Goal: Connect with others

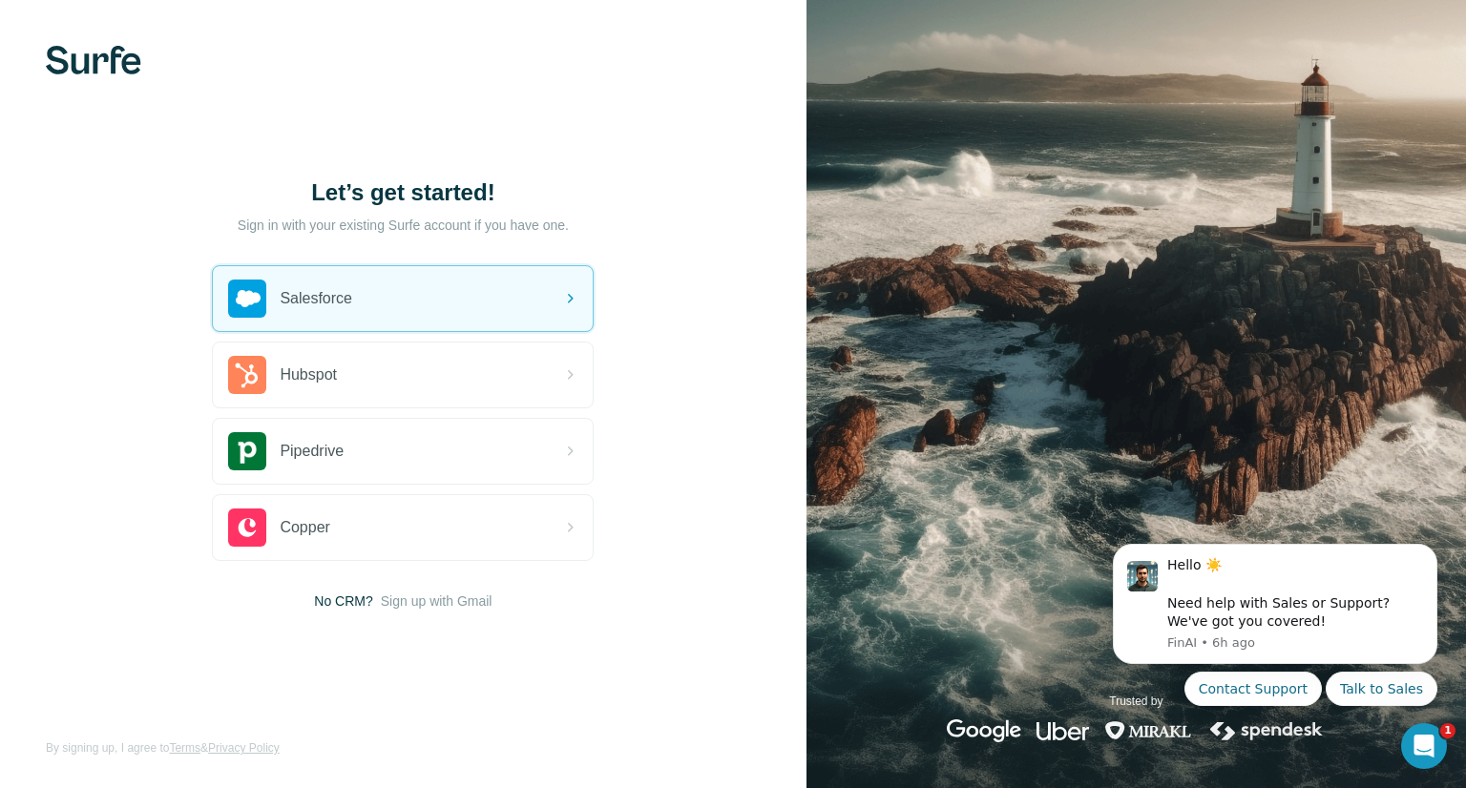
click at [562, 293] on icon at bounding box center [569, 298] width 23 height 23
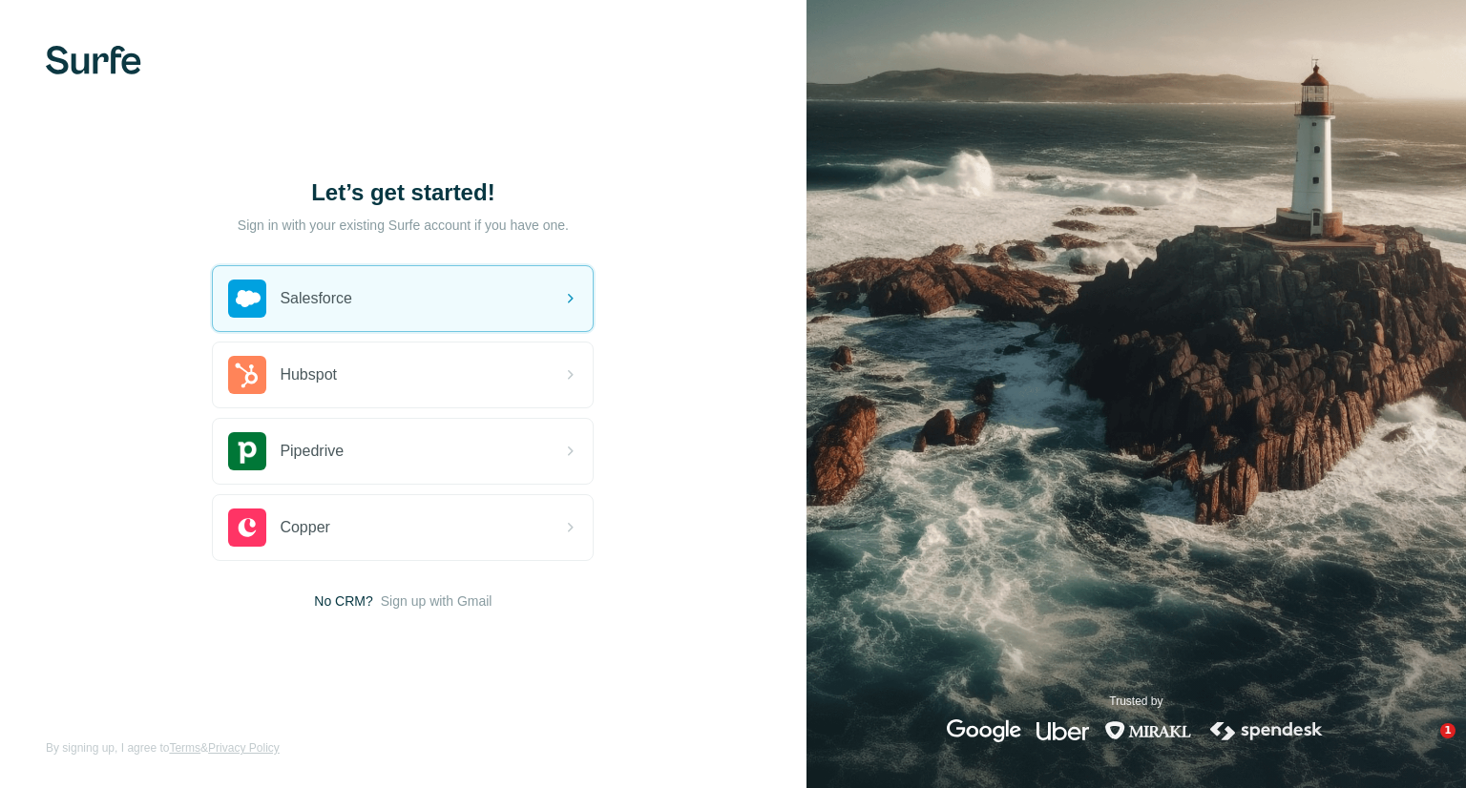
click at [493, 290] on div "Salesforce" at bounding box center [403, 298] width 380 height 65
